Goal: Task Accomplishment & Management: Manage account settings

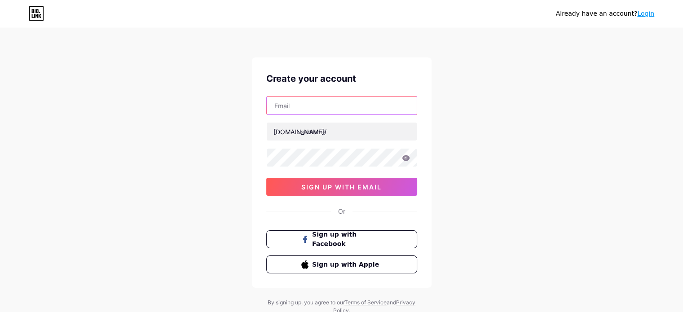
click at [305, 105] on input "text" at bounding box center [342, 105] width 150 height 18
type input "[EMAIL_ADDRESS][DOMAIN_NAME]"
click at [167, 201] on div "Already have an account? Login Create your account [EMAIL_ADDRESS][DOMAIN_NAME]…" at bounding box center [341, 171] width 683 height 343
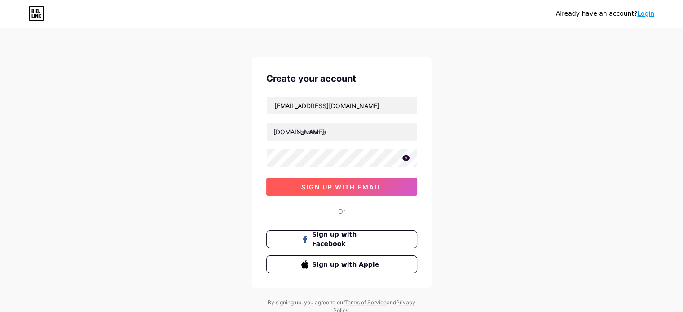
click at [317, 187] on span "sign up with email" at bounding box center [341, 187] width 80 height 8
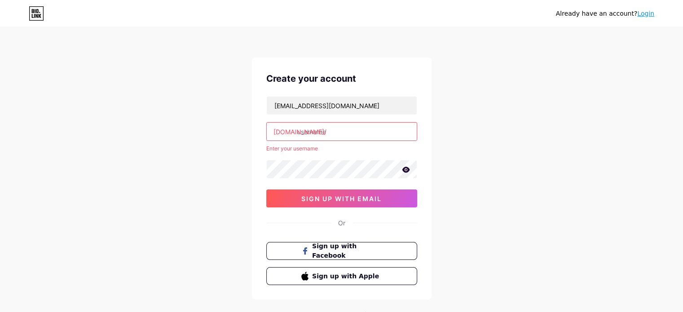
click at [318, 133] on input "text" at bounding box center [342, 132] width 150 height 18
click at [372, 105] on input "[EMAIL_ADDRESS][DOMAIN_NAME]" at bounding box center [342, 105] width 150 height 18
drag, startPoint x: 369, startPoint y: 104, endPoint x: 188, endPoint y: 104, distance: 181.3
click at [188, 104] on div "Already have an account? Login Create your account [EMAIL_ADDRESS][DOMAIN_NAME]…" at bounding box center [341, 177] width 683 height 355
click at [284, 101] on input "text" at bounding box center [342, 105] width 150 height 18
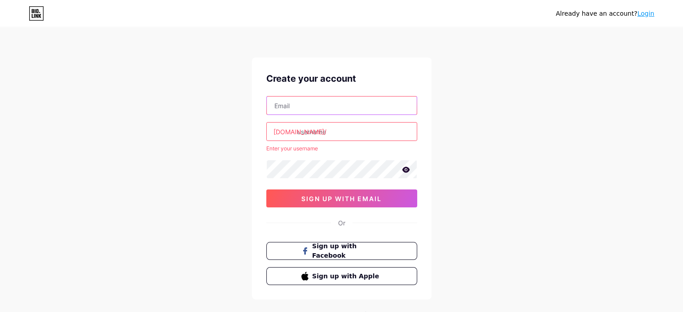
type input "[EMAIL_ADDRESS][DOMAIN_NAME]"
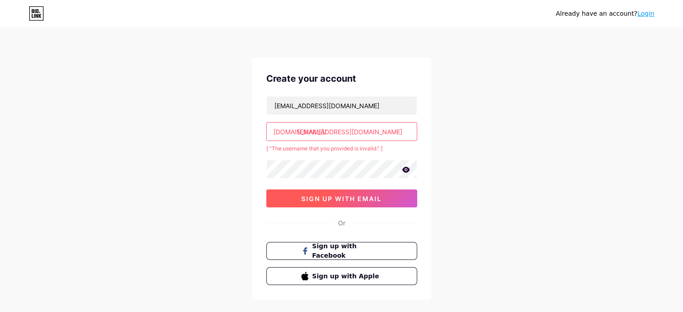
click at [345, 201] on span "sign up with email" at bounding box center [341, 199] width 80 height 8
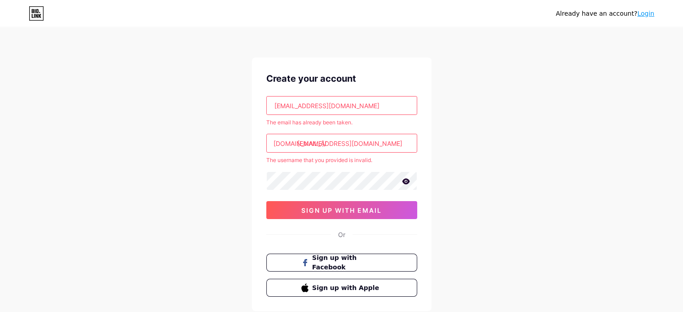
click at [347, 143] on input "[EMAIL_ADDRESS][DOMAIN_NAME]" at bounding box center [342, 143] width 150 height 18
click at [378, 141] on input "[EMAIL_ADDRESS][DOMAIN_NAME]" at bounding box center [342, 143] width 150 height 18
click at [350, 100] on input "[EMAIL_ADDRESS][DOMAIN_NAME]" at bounding box center [342, 105] width 150 height 18
drag, startPoint x: 365, startPoint y: 105, endPoint x: 188, endPoint y: 111, distance: 177.3
click at [188, 111] on div "Already have an account? Login Create your account [EMAIL_ADDRESS][DOMAIN_NAME]…" at bounding box center [341, 183] width 683 height 367
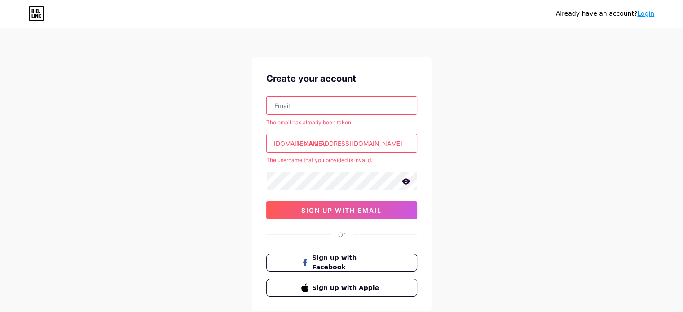
drag, startPoint x: 377, startPoint y: 144, endPoint x: 189, endPoint y: 150, distance: 188.1
click at [189, 150] on div "Already have an account? Login Create your account The email has already been t…" at bounding box center [341, 183] width 683 height 367
click at [323, 110] on input "text" at bounding box center [342, 105] width 150 height 18
type input "[EMAIL_ADDRESS][DOMAIN_NAME]"
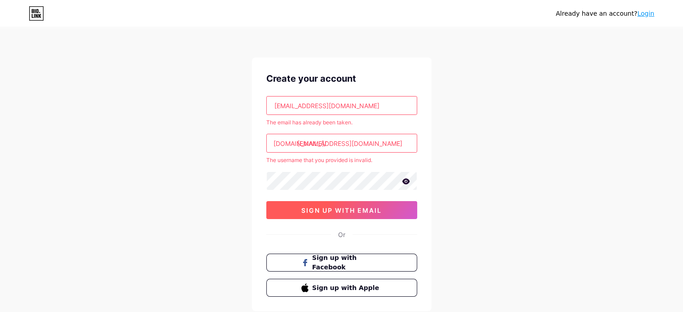
type input "[EMAIL_ADDRESS][DOMAIN_NAME]"
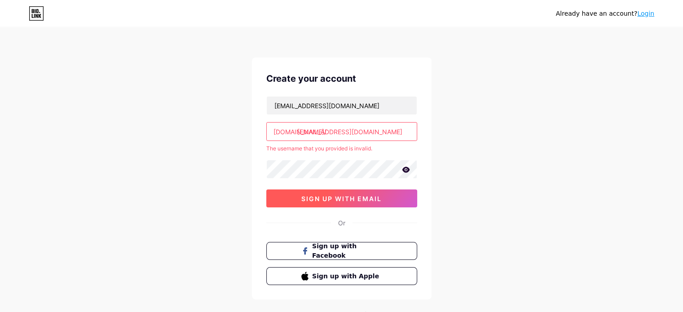
click at [334, 208] on div "Create your account [EMAIL_ADDRESS][DOMAIN_NAME] [DOMAIN_NAME]/ [DOMAIN_NAME][E…" at bounding box center [341, 178] width 179 height 242
click at [342, 195] on span "sign up with email" at bounding box center [341, 199] width 80 height 8
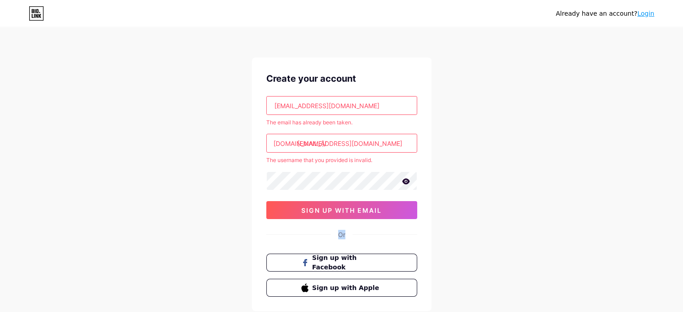
click at [644, 15] on link "Login" at bounding box center [645, 13] width 17 height 7
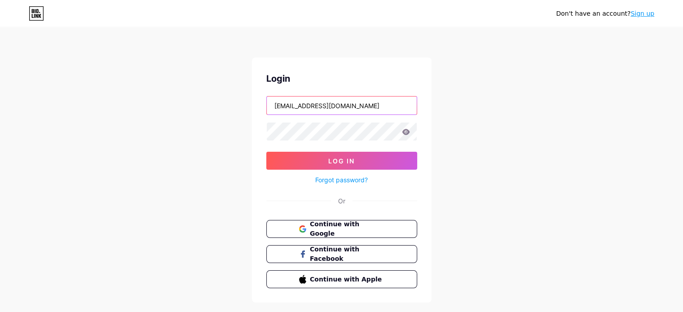
click at [351, 104] on input "[EMAIL_ADDRESS][DOMAIN_NAME]" at bounding box center [342, 105] width 150 height 18
drag, startPoint x: 343, startPoint y: 105, endPoint x: 176, endPoint y: 118, distance: 167.5
click at [176, 118] on div "Don't have an account? Sign up Login [EMAIL_ADDRESS][DOMAIN_NAME] Log In Forgot…" at bounding box center [341, 165] width 683 height 331
click at [176, 118] on div "Don't have an account? Sign up Login po Log In Forgot password? Or Continue wit…" at bounding box center [341, 165] width 683 height 331
click at [325, 107] on input "po" at bounding box center [342, 105] width 150 height 18
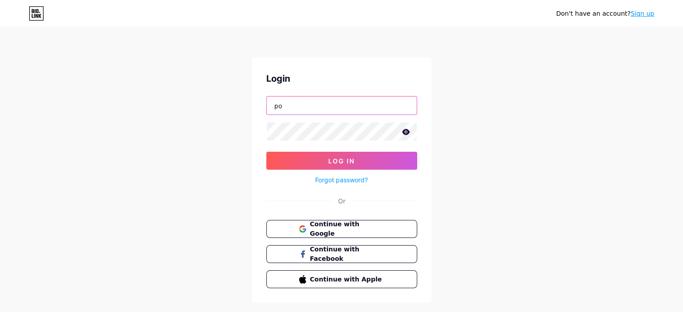
type input "[EMAIL_ADDRESS][DOMAIN_NAME]"
click at [403, 132] on icon at bounding box center [406, 132] width 8 height 6
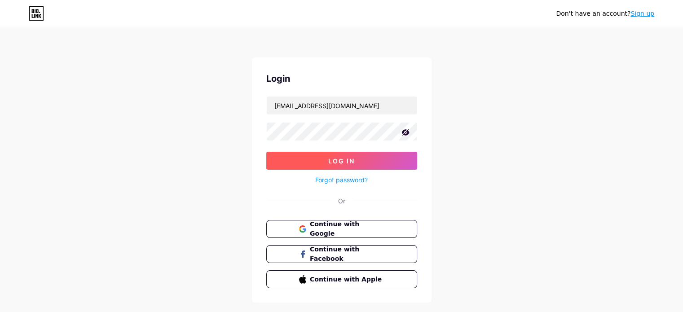
click at [342, 161] on span "Log In" at bounding box center [341, 161] width 26 height 8
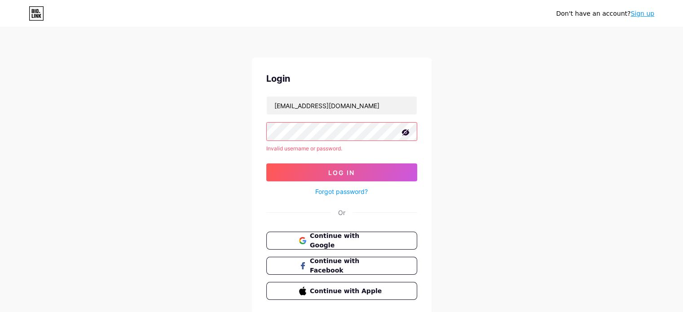
click at [229, 132] on div "Don't have an account? Sign up Login [EMAIL_ADDRESS][DOMAIN_NAME] Invalid usern…" at bounding box center [341, 171] width 683 height 343
click at [202, 132] on div "Don't have an account? Sign up Login [EMAIL_ADDRESS][DOMAIN_NAME] Invalid usern…" at bounding box center [341, 171] width 683 height 343
click at [185, 147] on div "Don't have an account? Sign up Login [EMAIL_ADDRESS][DOMAIN_NAME] Invalid usern…" at bounding box center [341, 171] width 683 height 343
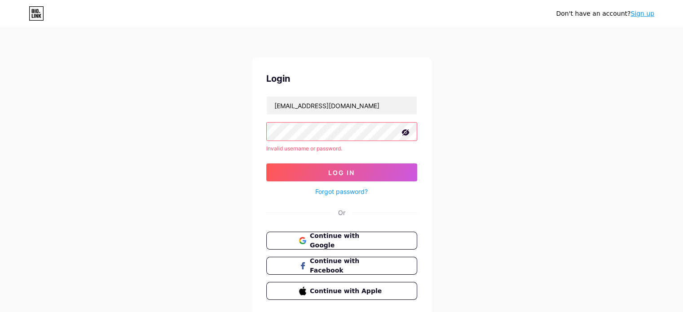
click at [342, 190] on link "Forgot password?" at bounding box center [341, 191] width 53 height 9
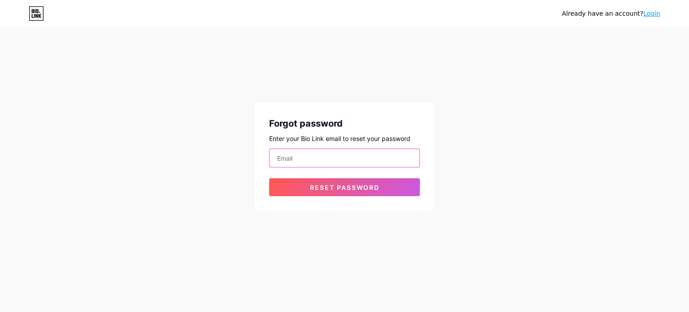
click at [323, 158] on input "email" at bounding box center [345, 158] width 150 height 18
type input "[EMAIL_ADDRESS][DOMAIN_NAME]"
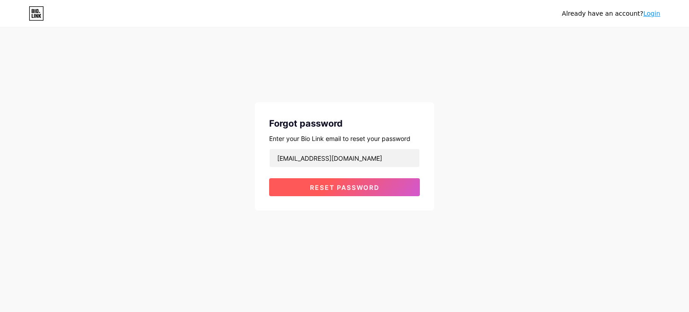
click at [337, 188] on span "Reset password" at bounding box center [345, 188] width 70 height 8
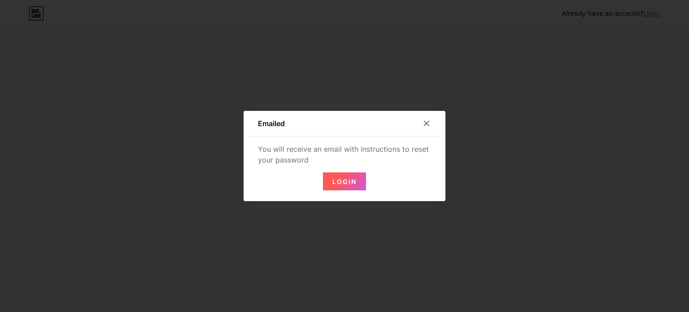
click at [341, 183] on span "Login" at bounding box center [345, 182] width 24 height 8
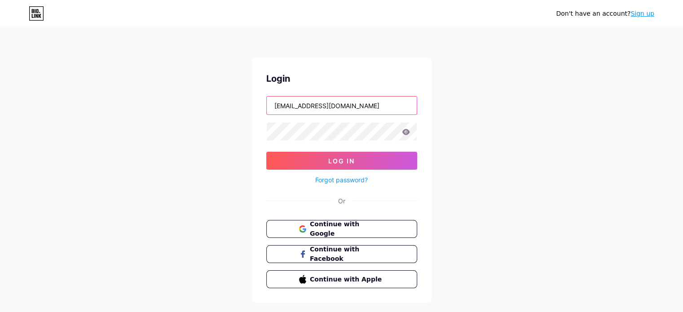
drag, startPoint x: 366, startPoint y: 103, endPoint x: 181, endPoint y: 96, distance: 185.0
click at [181, 96] on div "Don't have an account? Sign up Login [EMAIL_ADDRESS][DOMAIN_NAME] Log In Forgot…" at bounding box center [341, 165] width 683 height 331
type input "[EMAIL_ADDRESS][DOMAIN_NAME]"
click at [409, 132] on icon at bounding box center [406, 132] width 8 height 6
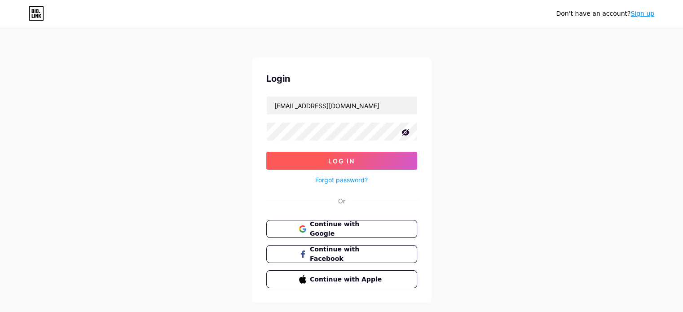
click at [345, 155] on button "Log In" at bounding box center [341, 161] width 151 height 18
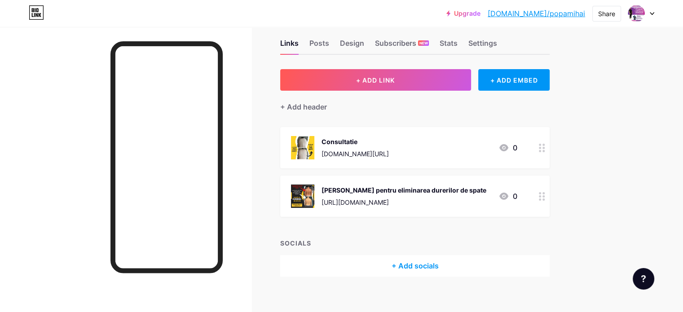
scroll to position [23, 0]
